Goal: Check status: Check status

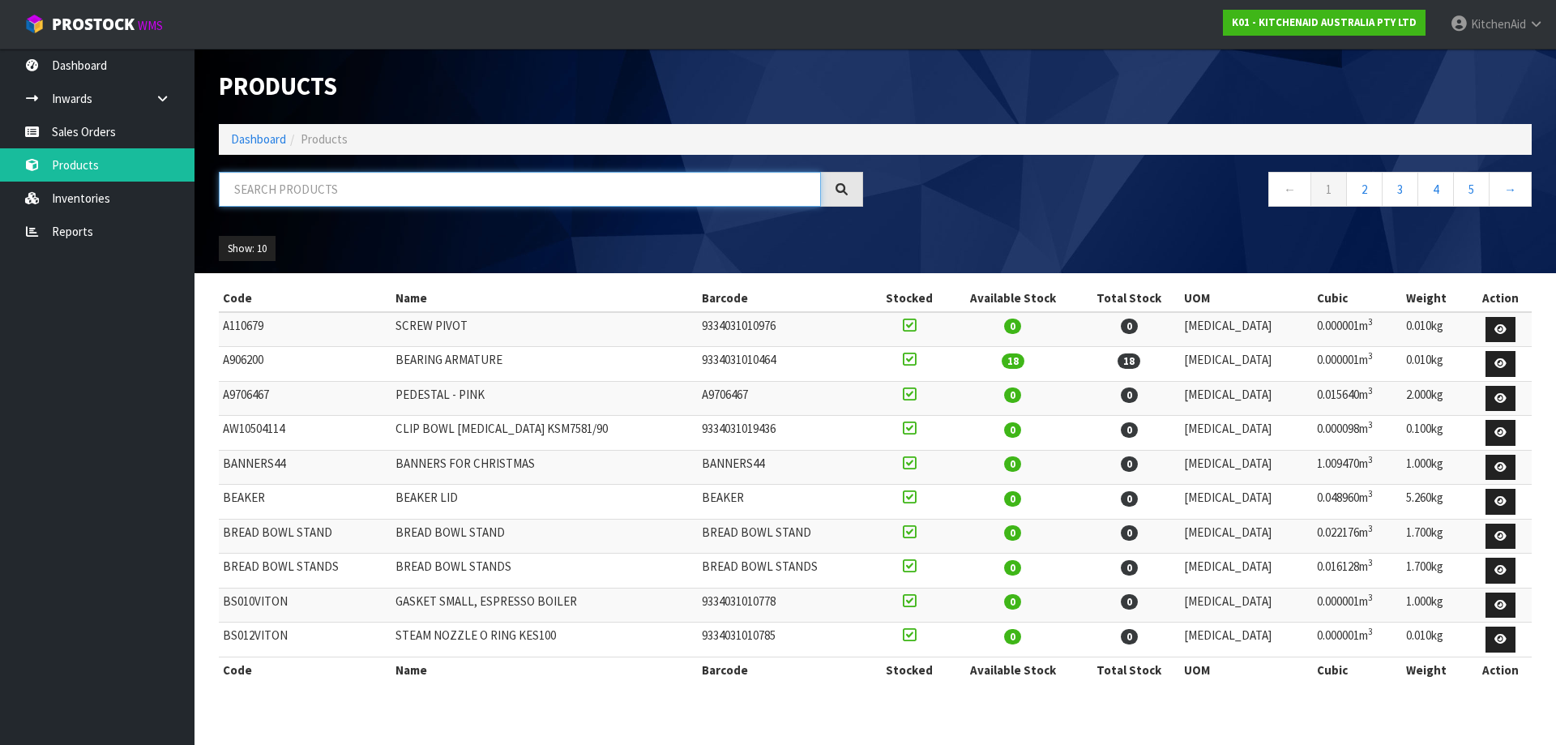
click at [295, 188] on input "text" at bounding box center [520, 189] width 602 height 35
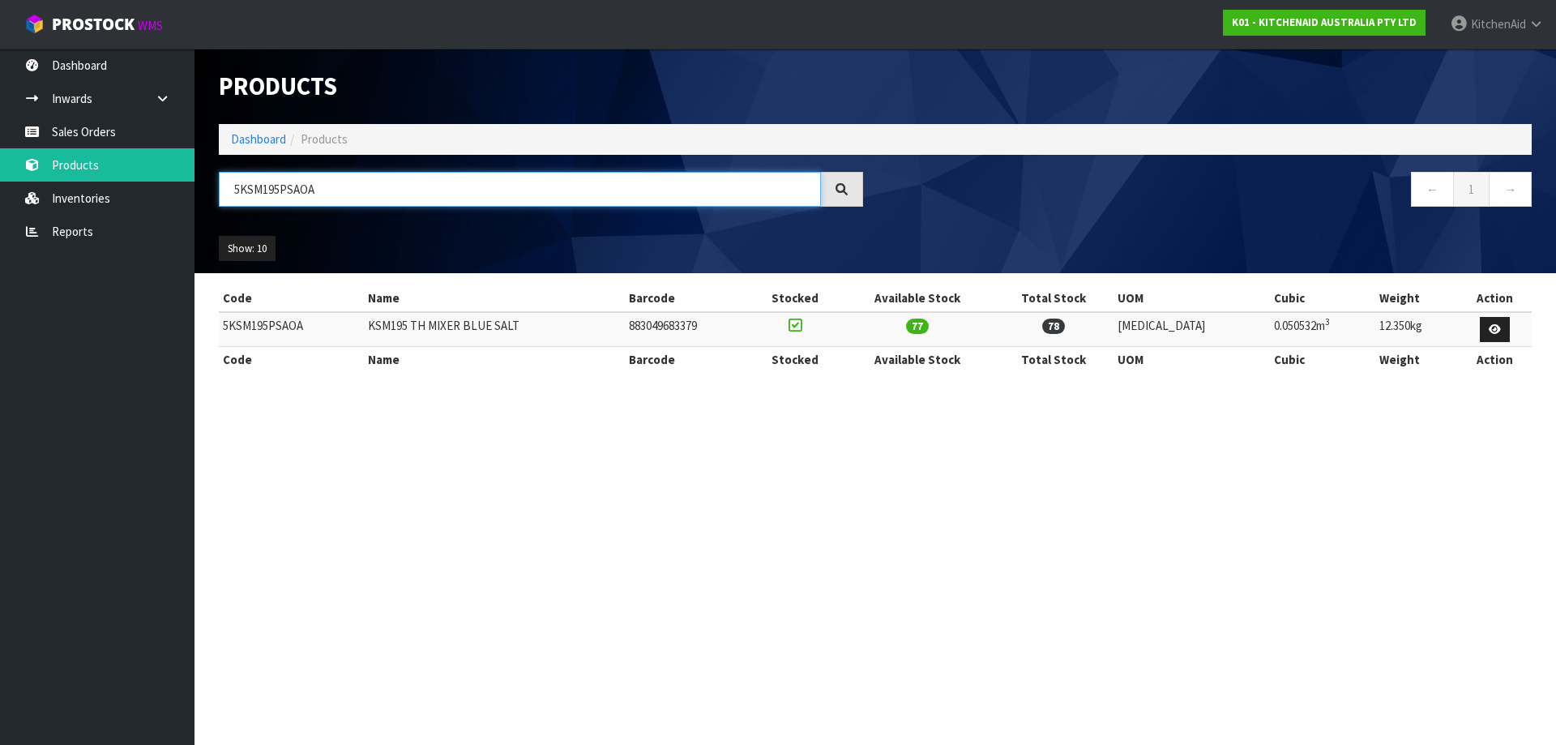
type input "5KSM195PSAOA"
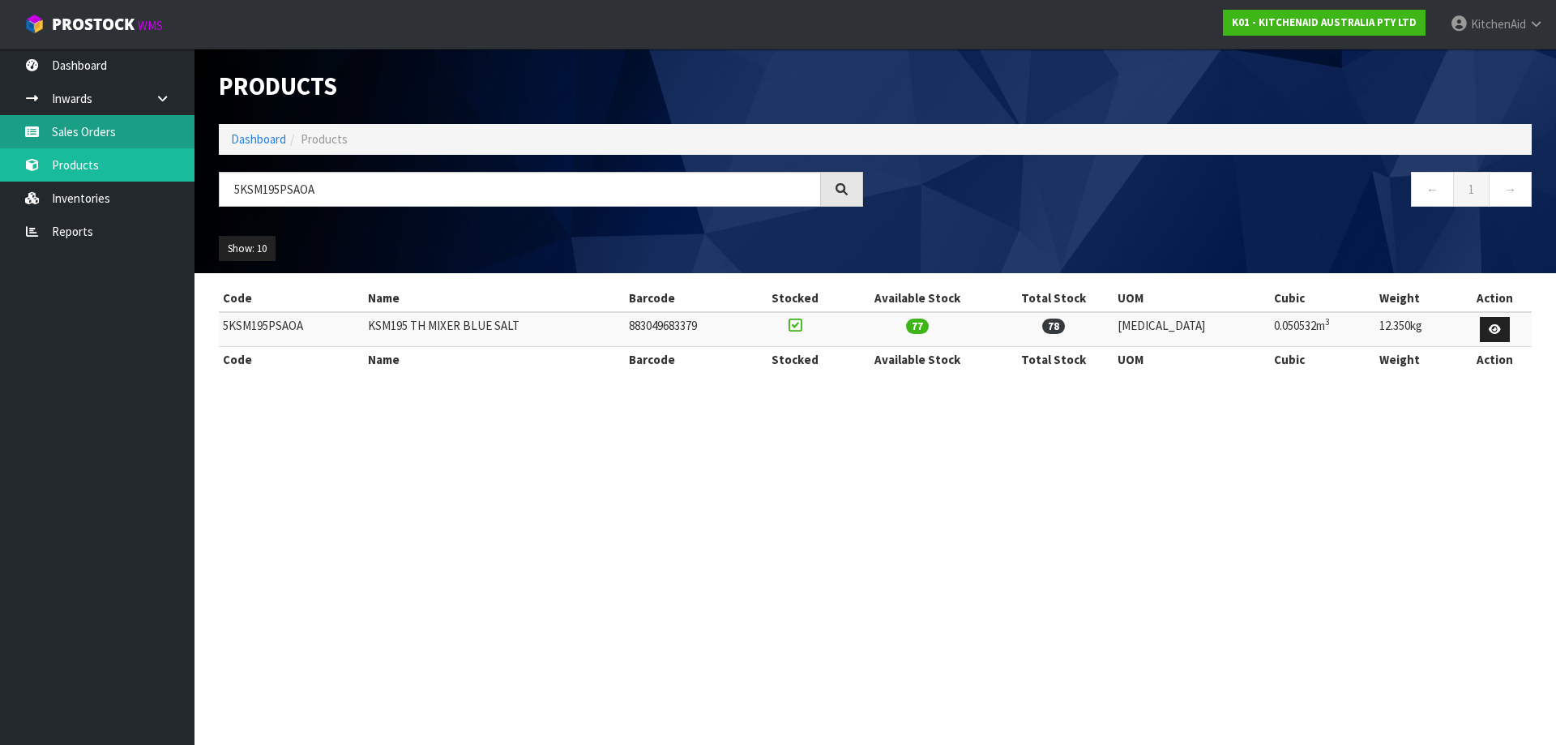
click at [80, 138] on link "Sales Orders" at bounding box center [97, 131] width 195 height 33
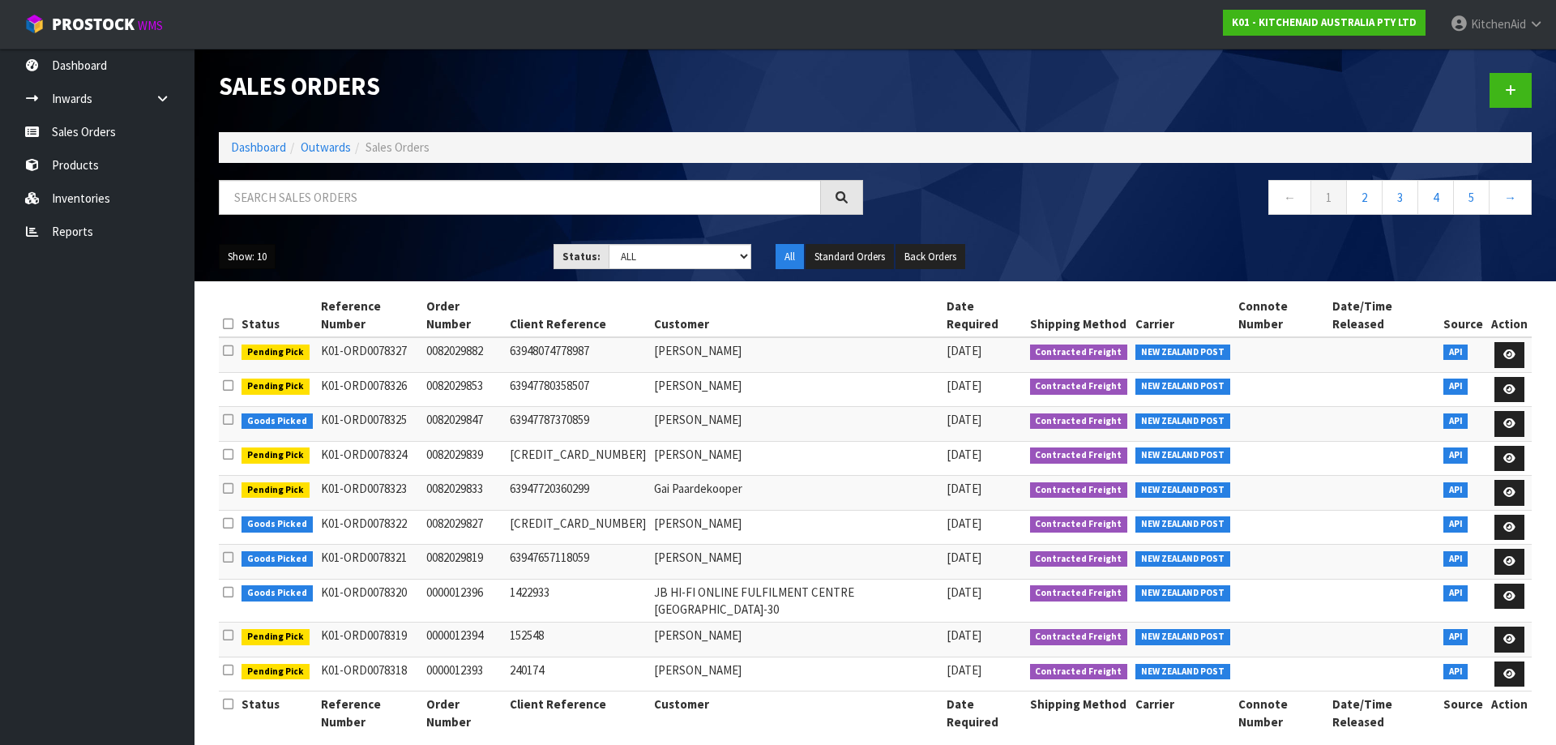
click at [262, 257] on button "Show: 10" at bounding box center [247, 257] width 57 height 26
click at [241, 346] on link "50" at bounding box center [284, 353] width 128 height 22
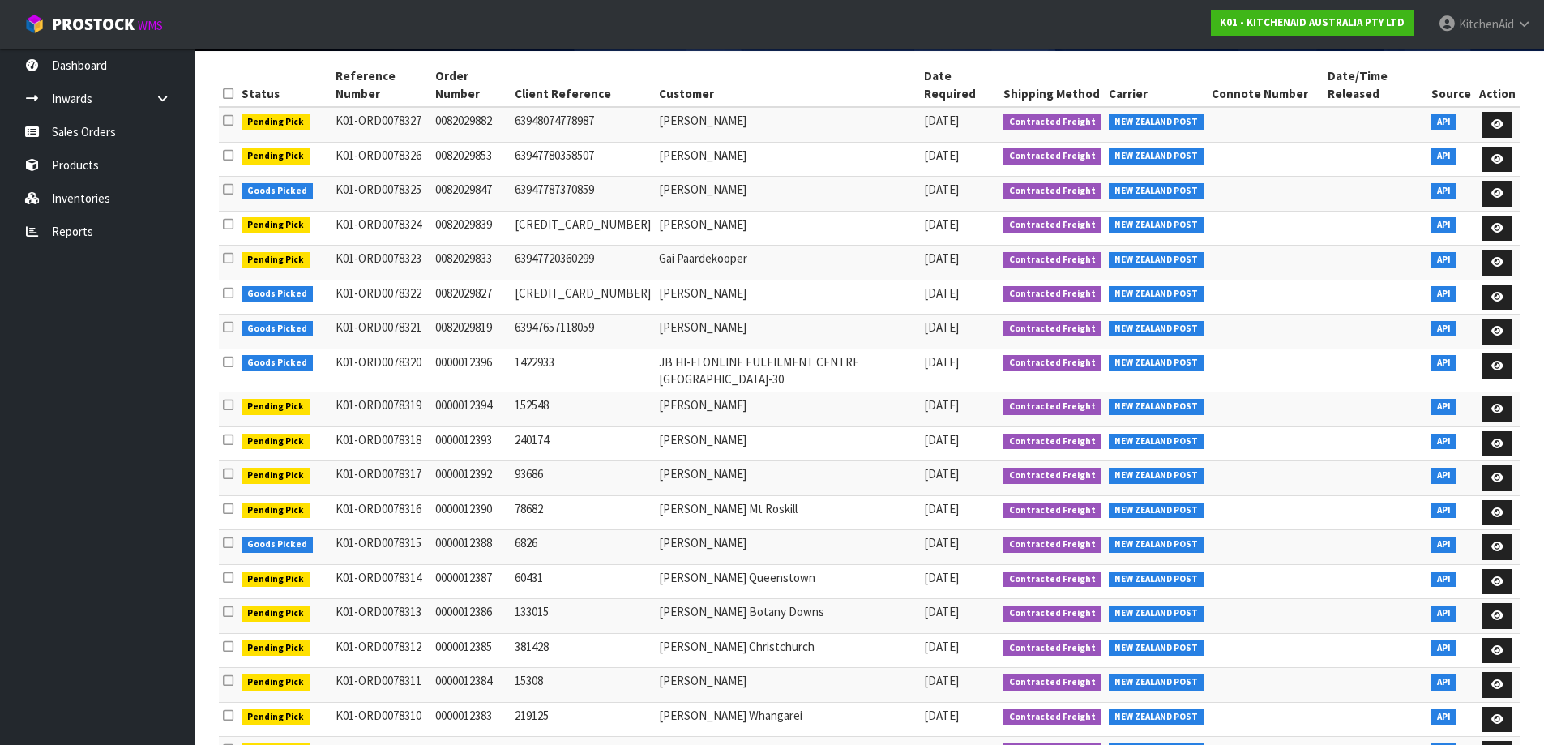
scroll to position [236, 0]
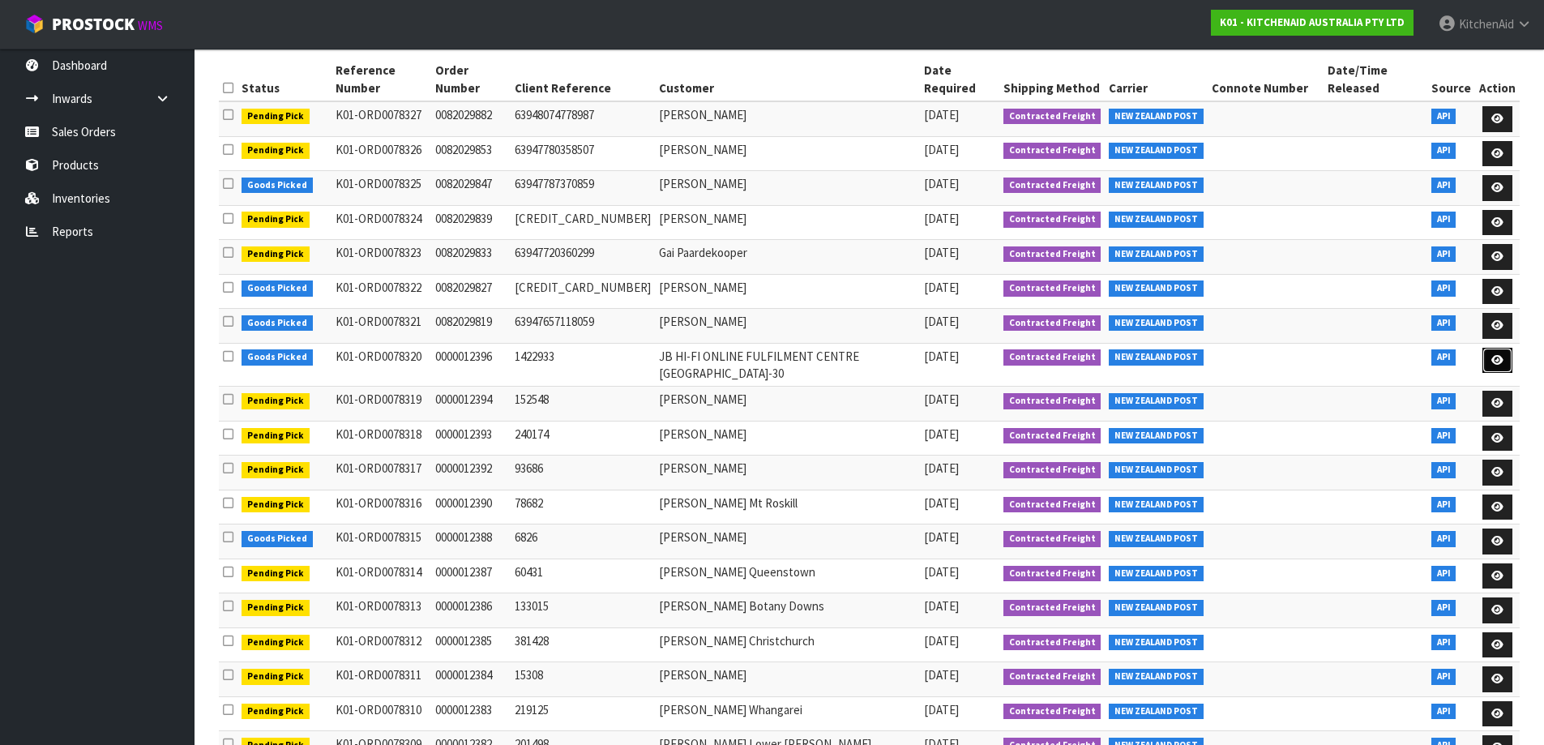
click at [1494, 355] on icon at bounding box center [1497, 360] width 12 height 11
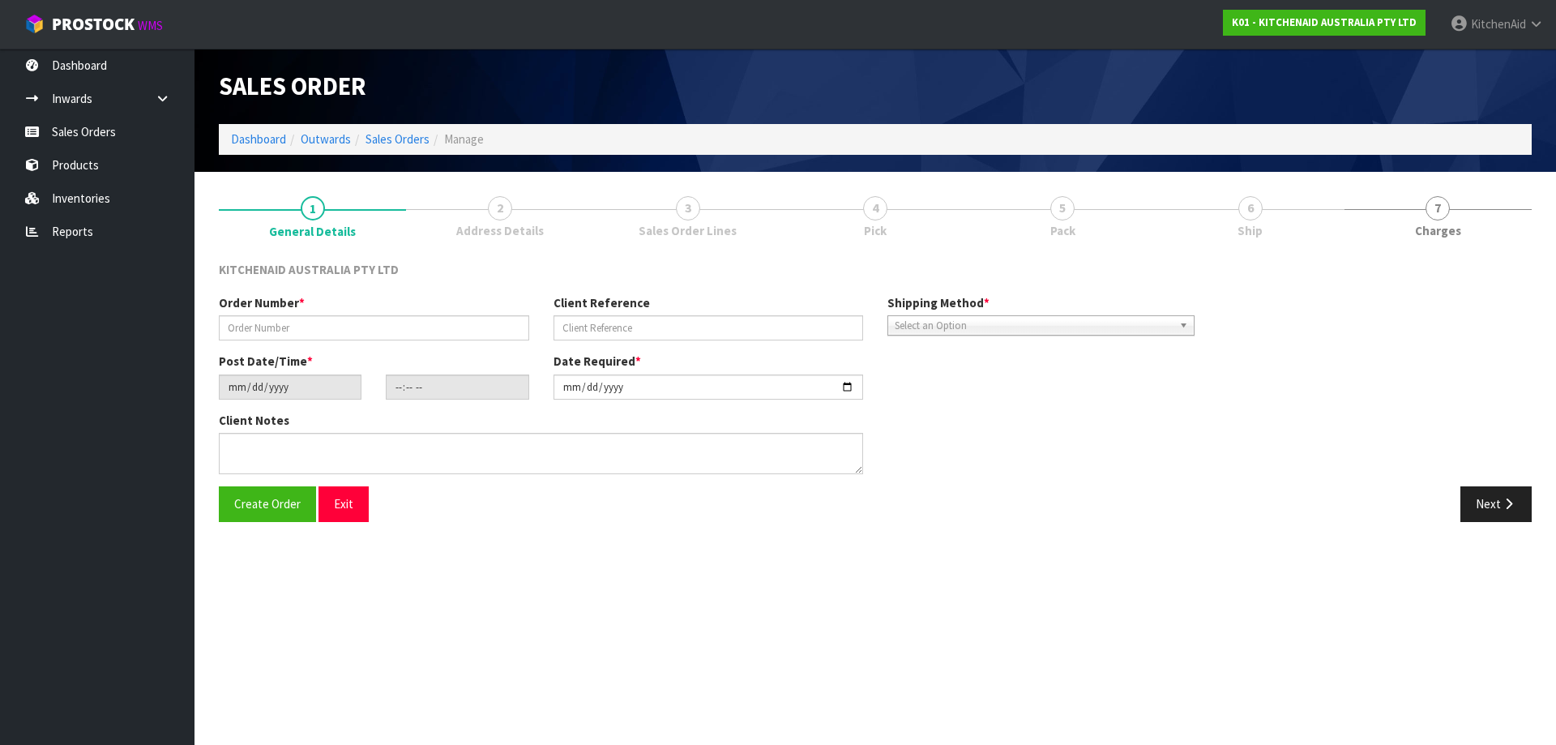
type input "0000012396"
type input "1422933"
type input "[DATE]"
type input "19:31:28.000"
type input "[DATE]"
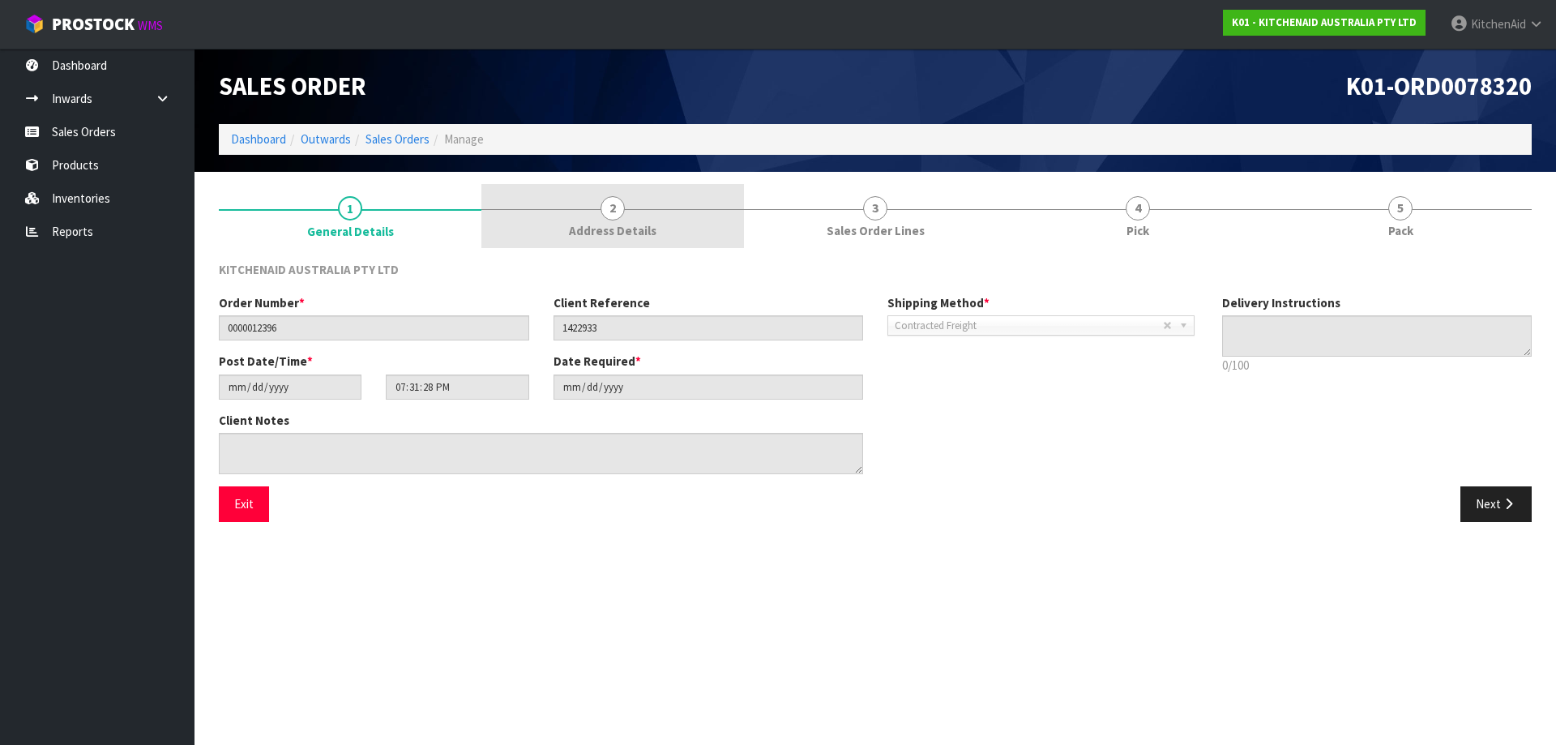
click at [634, 211] on link "2 Address Details" at bounding box center [612, 216] width 263 height 64
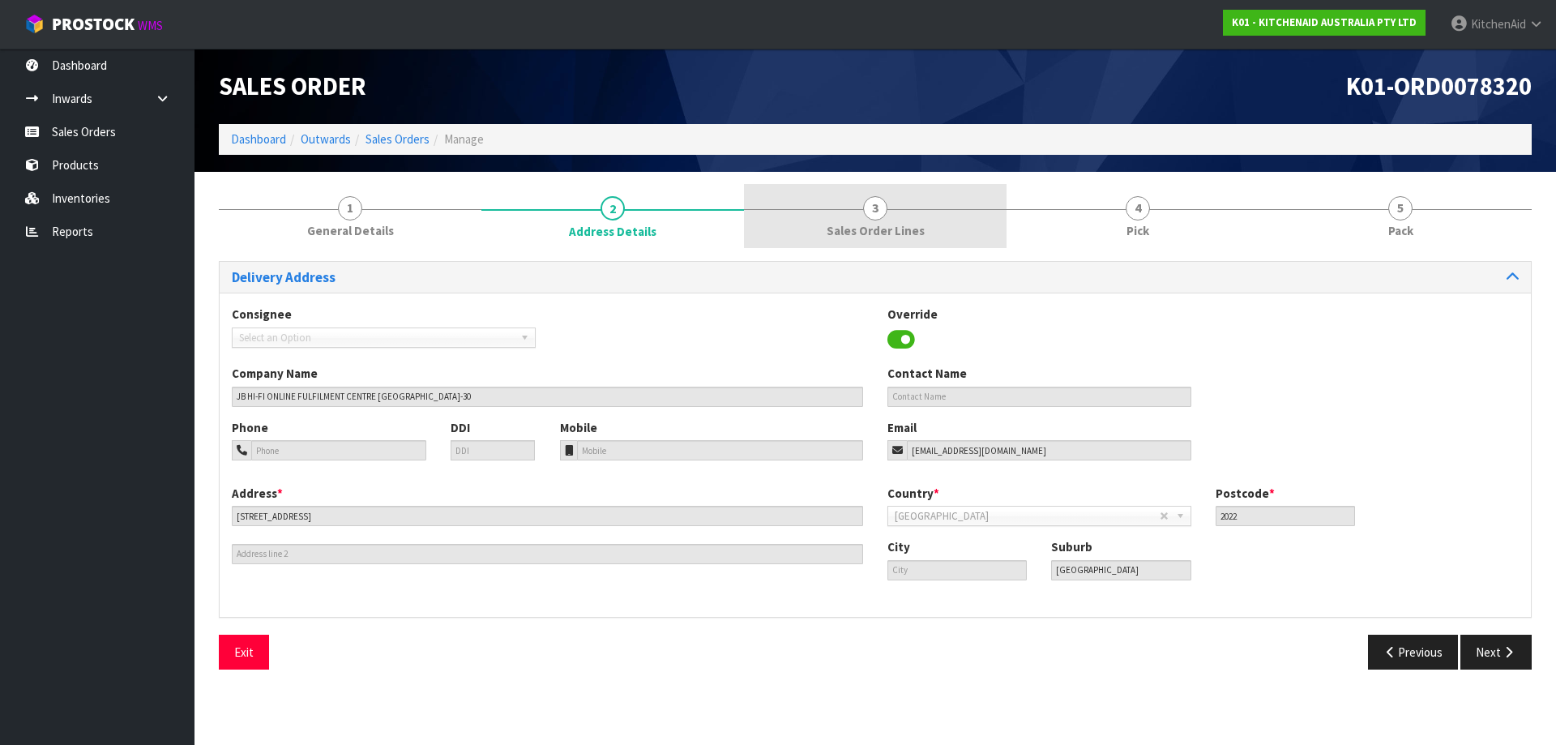
click at [909, 231] on span "Sales Order Lines" at bounding box center [876, 230] width 98 height 17
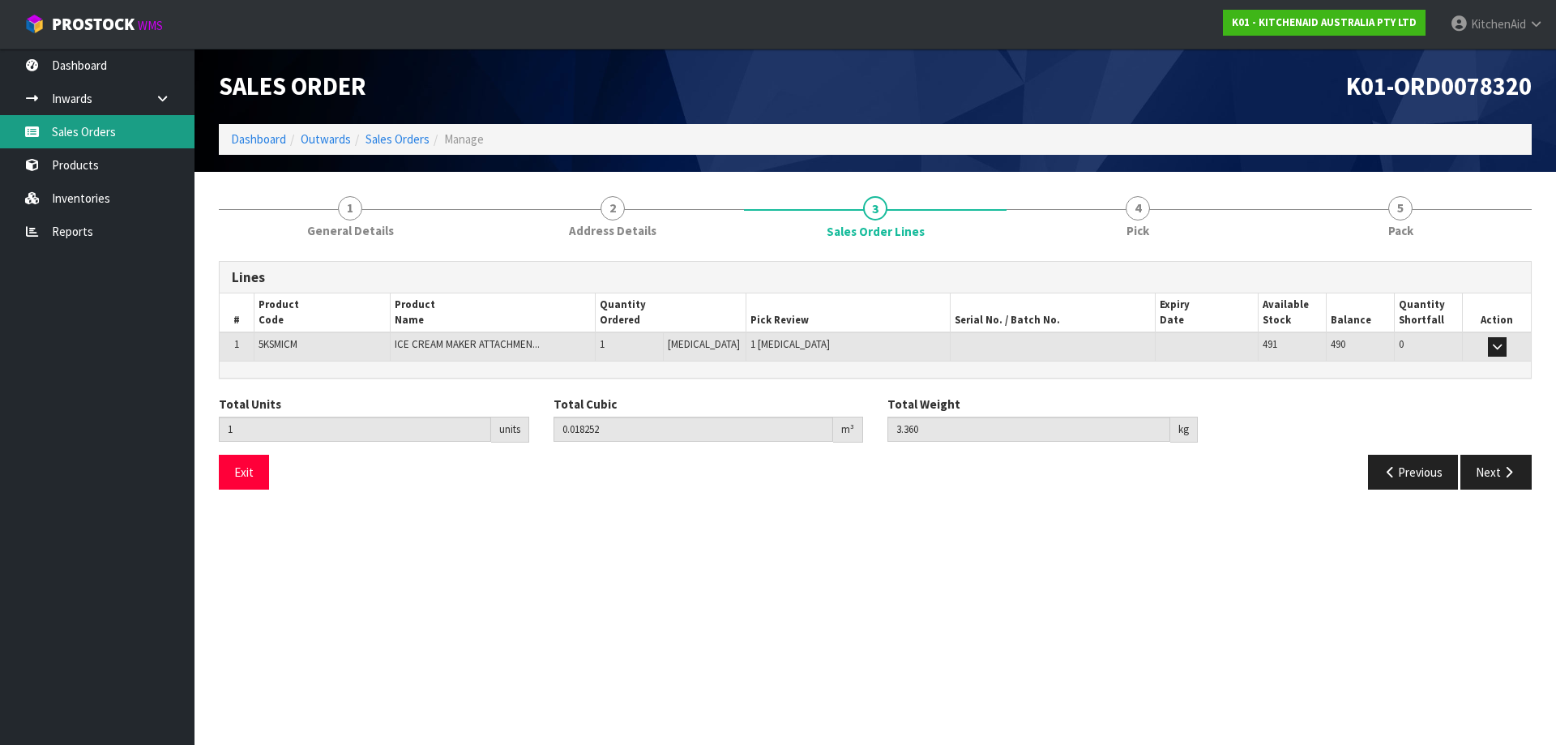
click at [126, 130] on link "Sales Orders" at bounding box center [97, 131] width 195 height 33
